Goal: Information Seeking & Learning: Learn about a topic

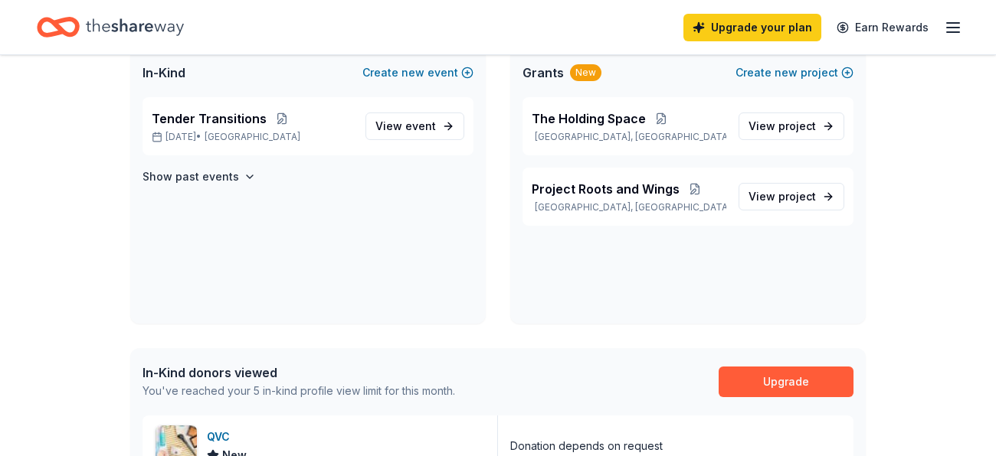
scroll to position [108, 0]
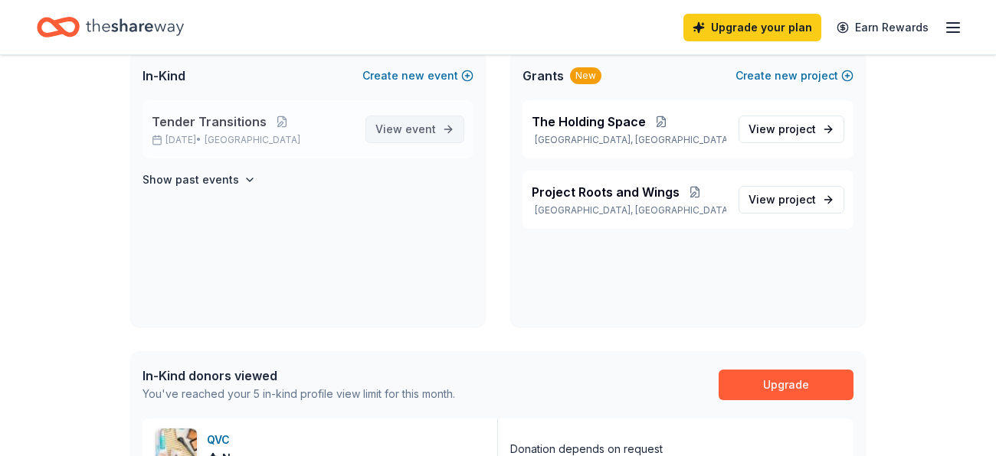
click at [416, 134] on span "event" at bounding box center [420, 129] width 31 height 13
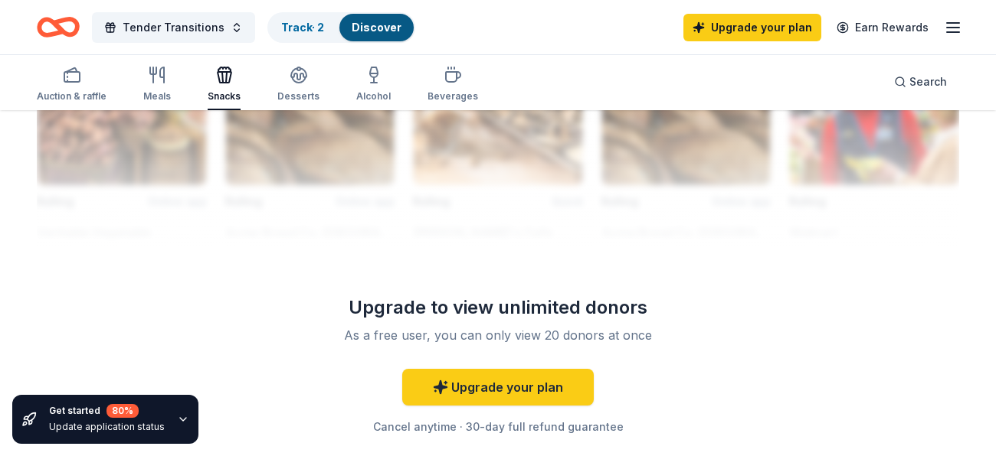
scroll to position [1440, 0]
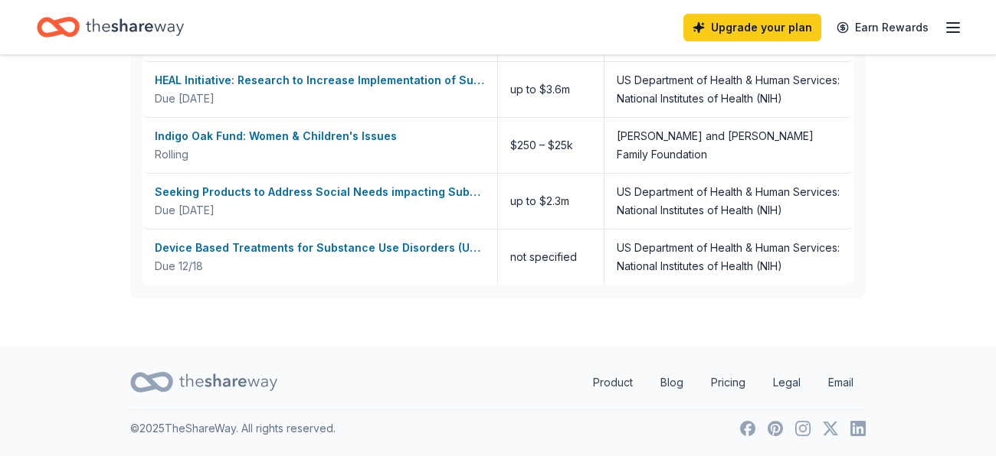
scroll to position [108, 0]
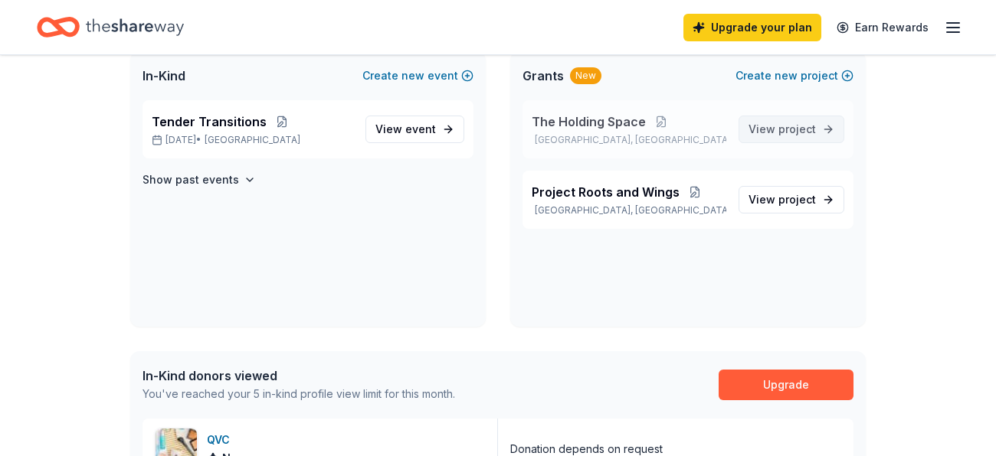
click at [786, 123] on span "project" at bounding box center [797, 129] width 38 height 13
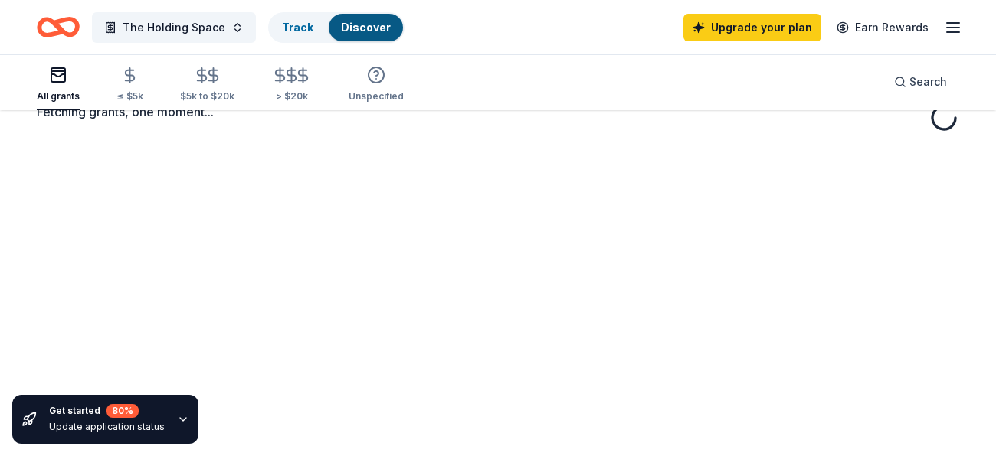
scroll to position [90, 0]
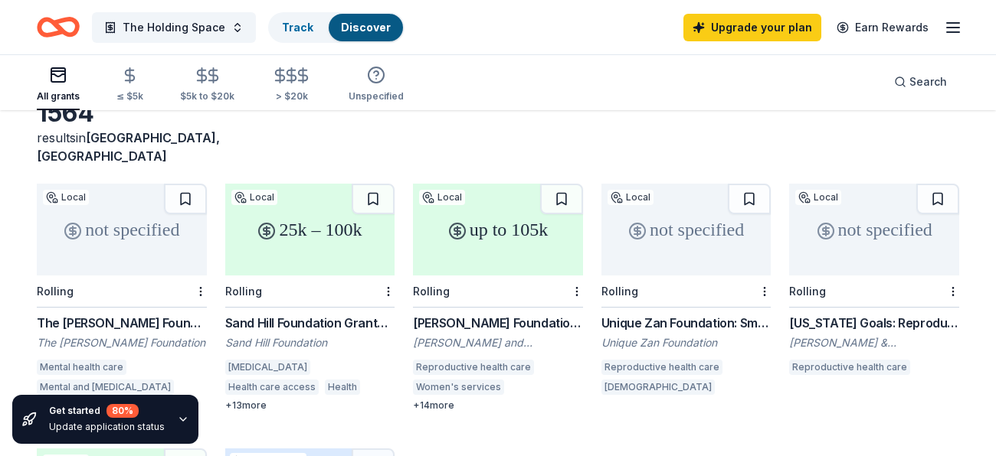
click at [505, 253] on div "up to 105k" at bounding box center [498, 230] width 170 height 92
